Goal: Task Accomplishment & Management: Manage account settings

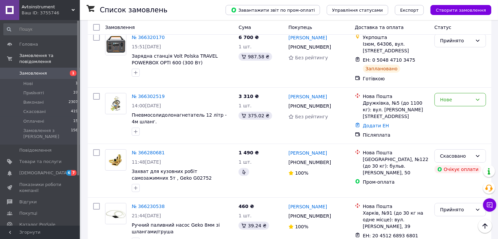
scroll to position [114, 0]
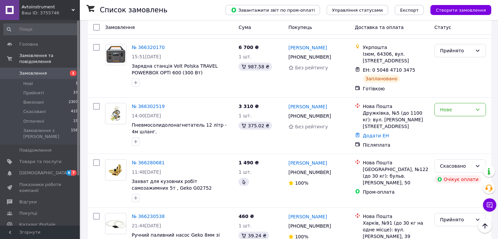
drag, startPoint x: 74, startPoint y: 7, endPoint x: 74, endPoint y: 11, distance: 3.7
click at [74, 7] on div "Avtoinstrument Ваш ID: 3755746" at bounding box center [49, 10] width 61 height 20
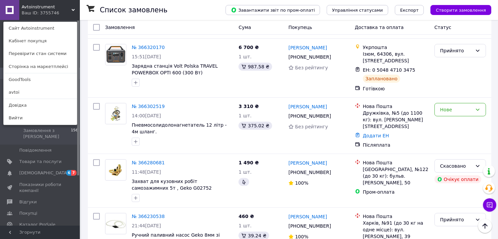
click at [30, 81] on link "GoodTools" at bounding box center [40, 79] width 73 height 13
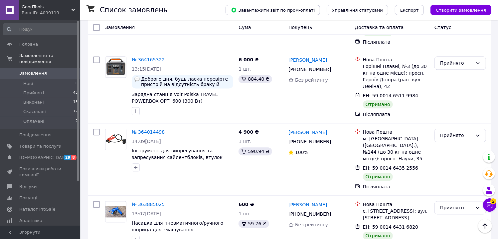
scroll to position [1232, 0]
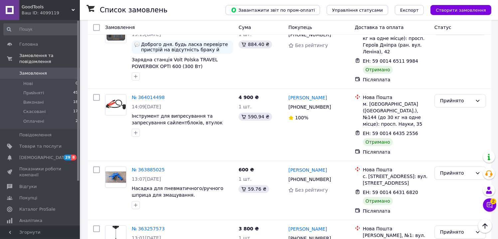
click at [72, 11] on icon at bounding box center [73, 9] width 3 height 3
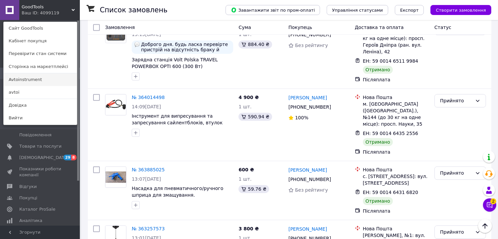
click at [31, 80] on link "Avtoinstrument" at bounding box center [40, 79] width 73 height 13
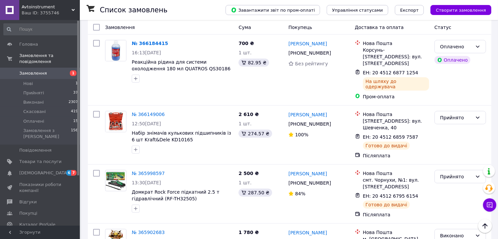
scroll to position [478, 0]
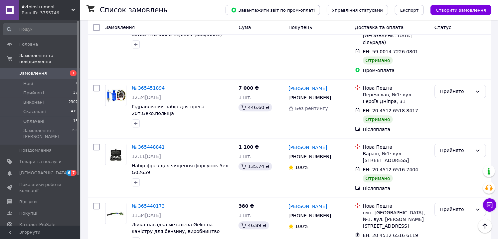
scroll to position [749, 0]
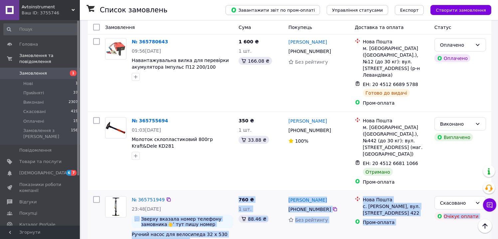
drag, startPoint x: 502, startPoint y: 36, endPoint x: 182, endPoint y: 110, distance: 328.6
click at [275, 193] on div "760 ₴ 1 шт. 88.46 ₴" at bounding box center [261, 225] width 50 height 64
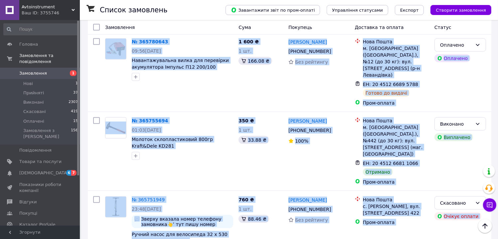
drag, startPoint x: 502, startPoint y: 36, endPoint x: 247, endPoint y: 186, distance: 295.4
click at [240, 193] on div "760 ₴ 1 шт. 88.46 ₴" at bounding box center [261, 225] width 50 height 64
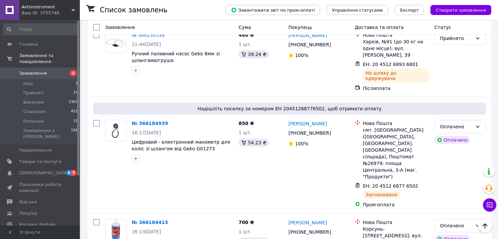
scroll to position [273, 0]
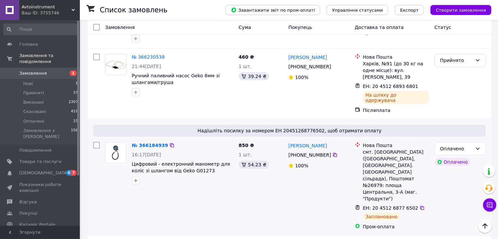
click at [371, 205] on span "ЕН: 20 4512 6877 6502" at bounding box center [391, 207] width 56 height 5
click at [420, 205] on icon at bounding box center [422, 207] width 5 height 5
click at [73, 10] on use at bounding box center [73, 10] width 3 height 2
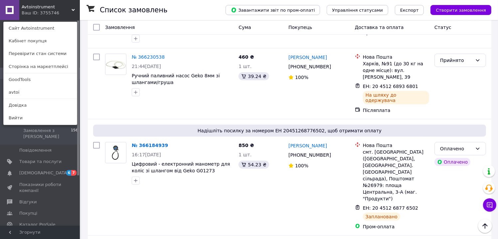
click at [72, 10] on icon at bounding box center [73, 9] width 3 height 3
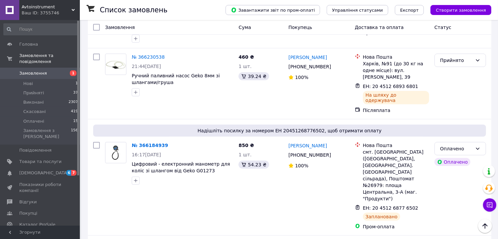
click at [74, 9] on use at bounding box center [73, 10] width 3 height 2
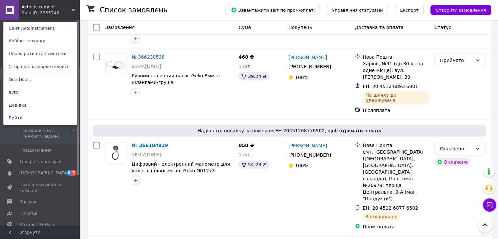
click at [55, 16] on div "Avtoinstrument Ваш ID: 3755746 Сайт Avtoinstrument Кабінет покупця Перевірити с…" at bounding box center [40, 10] width 80 height 20
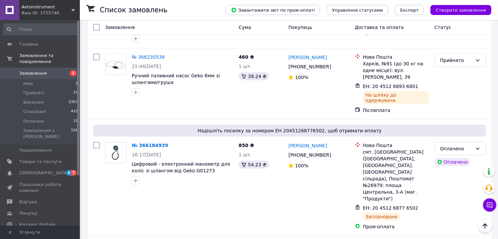
click at [72, 10] on use at bounding box center [73, 10] width 3 height 2
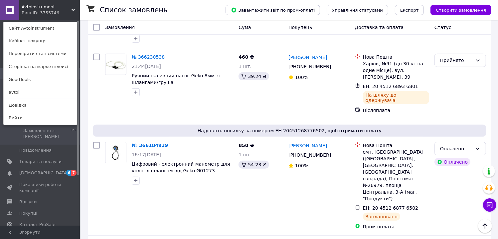
click at [25, 11] on div "Ваш ID: 3755746" at bounding box center [36, 13] width 28 height 6
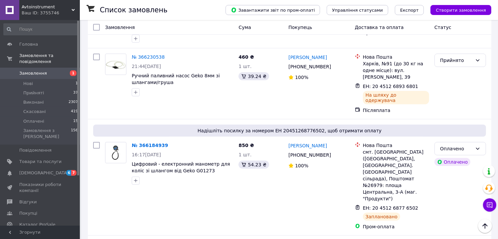
click at [74, 10] on icon at bounding box center [73, 9] width 3 height 3
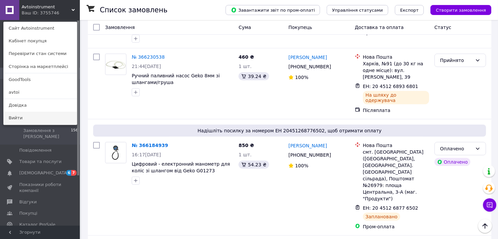
click at [12, 113] on link "Вийти" at bounding box center [40, 117] width 73 height 13
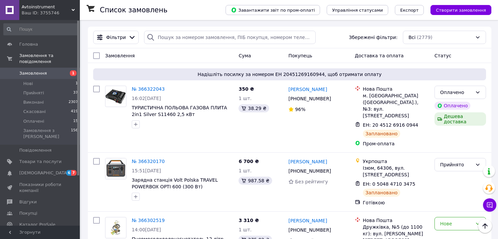
scroll to position [273, 0]
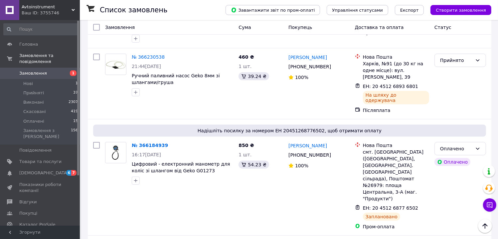
click at [73, 10] on icon at bounding box center [73, 9] width 3 height 3
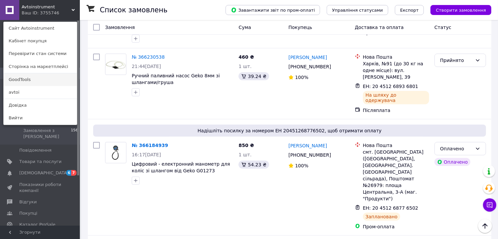
click at [22, 81] on link "GoodTools" at bounding box center [40, 79] width 73 height 13
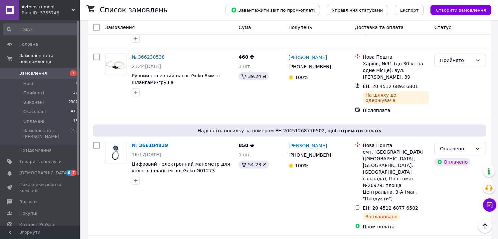
click at [73, 10] on use at bounding box center [73, 10] width 3 height 2
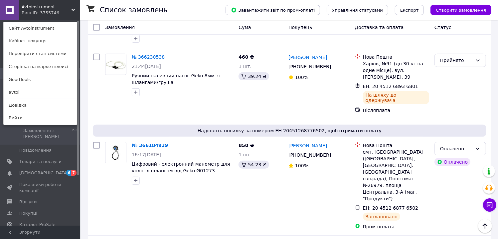
click at [73, 10] on use at bounding box center [73, 10] width 3 height 2
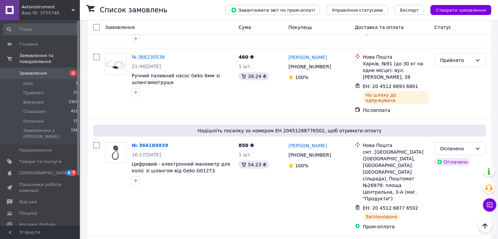
click at [74, 11] on icon at bounding box center [73, 9] width 3 height 3
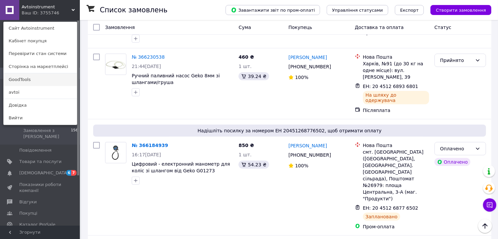
click at [32, 77] on link "GoodTools" at bounding box center [40, 79] width 73 height 13
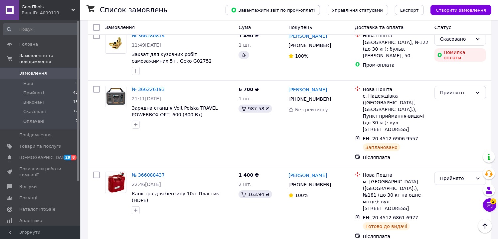
scroll to position [94, 0]
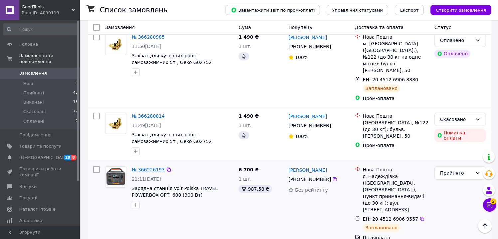
click at [152, 167] on link "№ 366226193" at bounding box center [148, 169] width 33 height 5
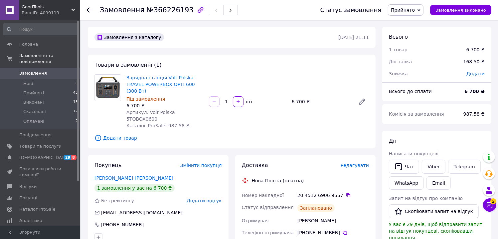
click at [90, 8] on icon at bounding box center [89, 9] width 5 height 5
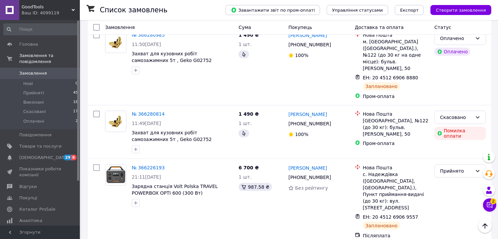
scroll to position [90, 0]
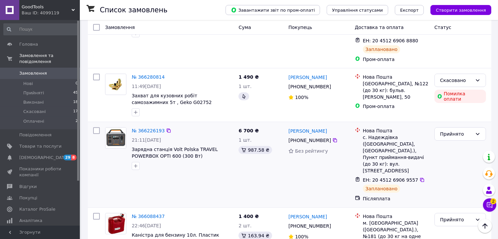
click at [120, 127] on img at bounding box center [115, 137] width 21 height 21
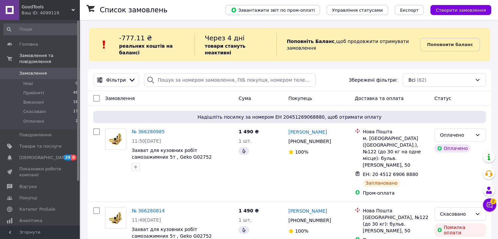
click at [74, 10] on icon at bounding box center [73, 9] width 3 height 3
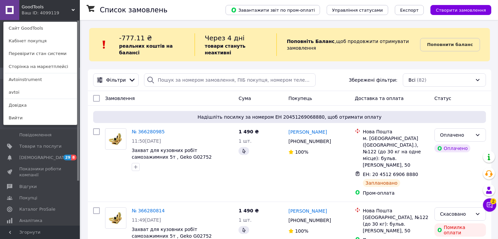
click at [72, 10] on use at bounding box center [73, 10] width 3 height 2
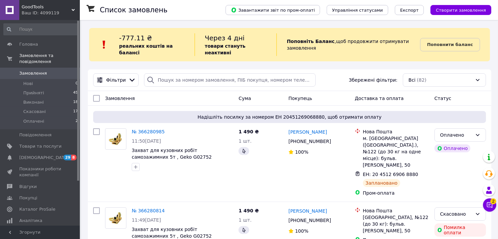
click at [72, 10] on icon at bounding box center [73, 9] width 3 height 3
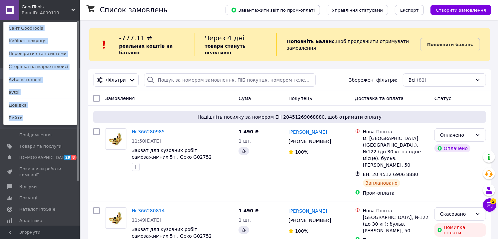
click at [73, 10] on icon at bounding box center [73, 9] width 3 height 3
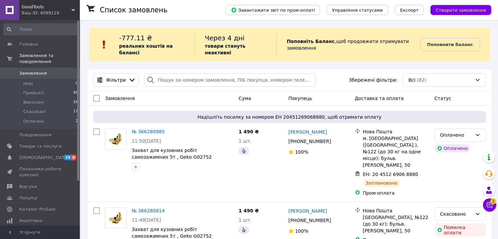
click at [73, 10] on icon at bounding box center [73, 9] width 3 height 3
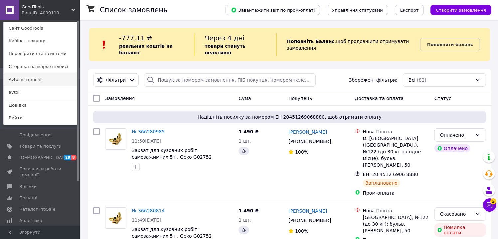
click at [42, 79] on link "Avtoinstrument" at bounding box center [40, 79] width 73 height 13
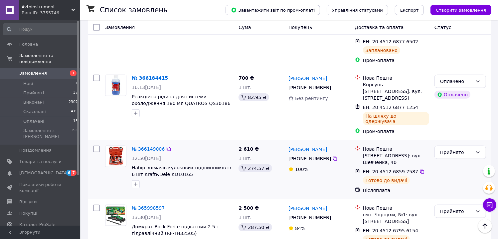
scroll to position [449, 0]
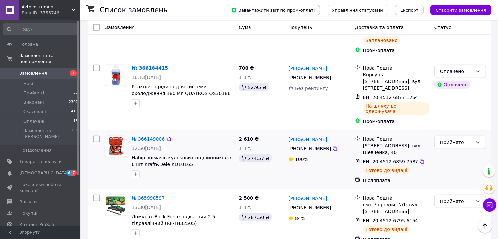
click at [120, 136] on img at bounding box center [115, 146] width 21 height 21
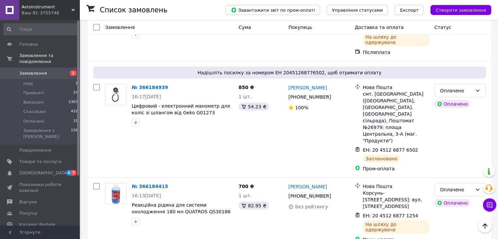
scroll to position [338, 0]
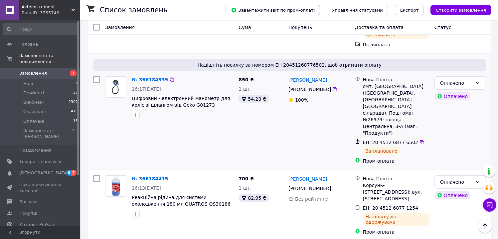
click at [123, 79] on img at bounding box center [115, 87] width 21 height 16
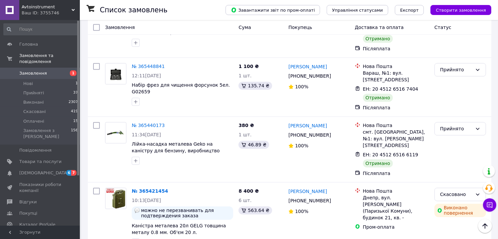
scroll to position [1272, 0]
